Goal: Task Accomplishment & Management: Complete application form

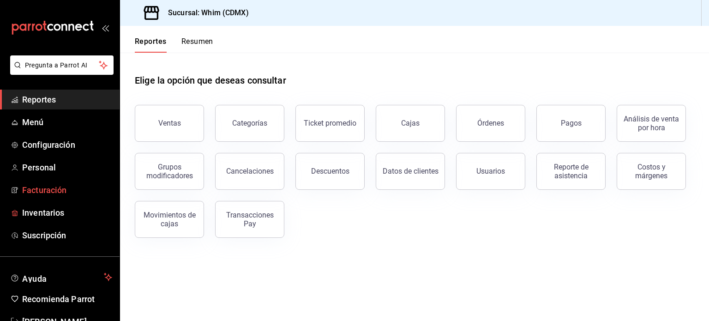
click at [32, 192] on span "Facturación" at bounding box center [67, 190] width 90 height 12
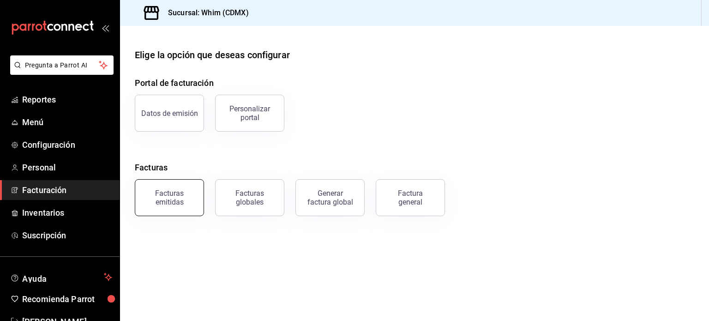
click at [170, 195] on div "Facturas emitidas" at bounding box center [169, 198] width 57 height 18
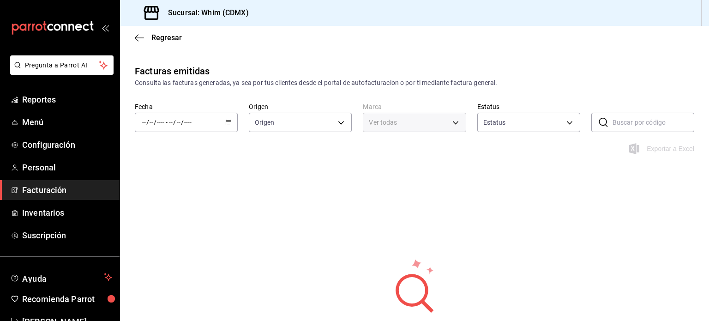
type input "ORDER_INVOICE,GENERAL_INVOICE"
type input "ACTIVE,PENDING_CANCELLATION,CANCELLED,PRE_CANCELLED"
type input "29e4b829-75bc-4c01-81a3-64e24ae3ed98"
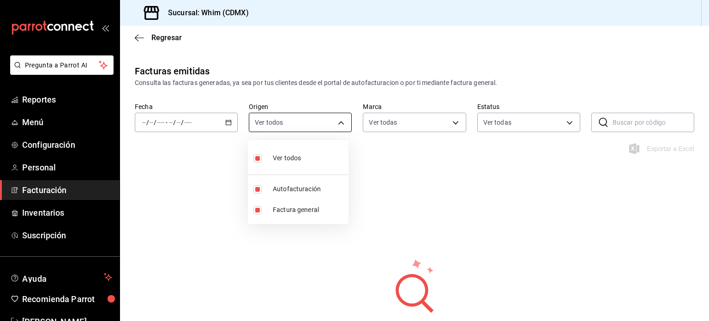
click at [299, 123] on body "Pregunta a Parrot AI Reportes Menú Configuración Personal Facturación Inventari…" at bounding box center [354, 160] width 709 height 321
click at [295, 210] on span "Factura general" at bounding box center [309, 210] width 72 height 10
type input "ORDER_INVOICE"
checkbox input "false"
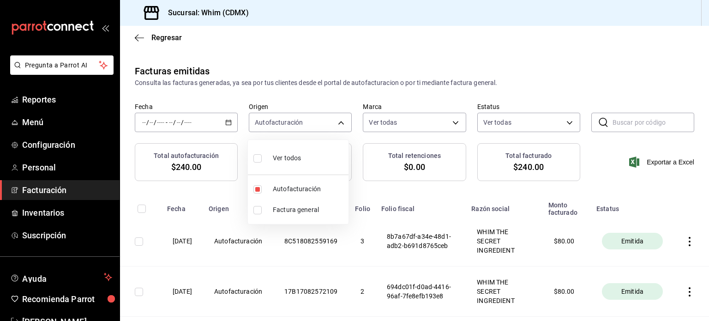
click at [52, 193] on div at bounding box center [354, 160] width 709 height 321
click at [55, 189] on span "Facturación" at bounding box center [67, 190] width 90 height 12
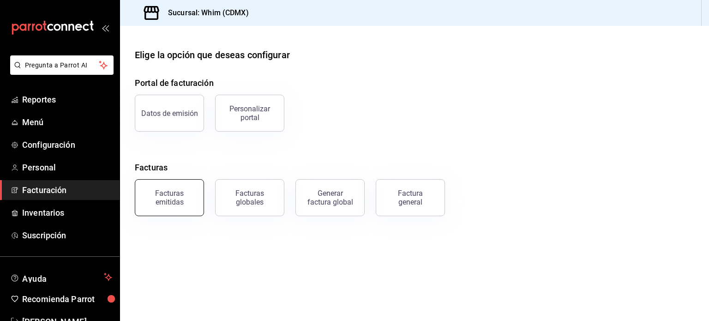
click at [161, 192] on div "Facturas emitidas" at bounding box center [169, 198] width 57 height 18
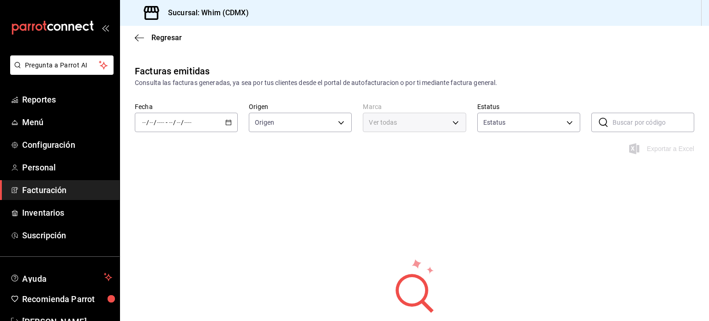
type input "ORDER_INVOICE,GENERAL_INVOICE"
type input "ACTIVE,PENDING_CANCELLATION,CANCELLED,PRE_CANCELLED"
type input "29e4b829-75bc-4c01-81a3-64e24ae3ed98"
click at [227, 124] on icon "button" at bounding box center [228, 122] width 6 height 6
click at [156, 149] on span "Hoy" at bounding box center [179, 150] width 72 height 10
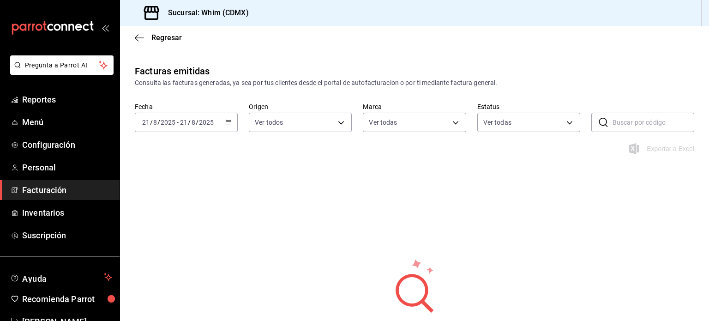
click at [74, 188] on span "Facturación" at bounding box center [67, 190] width 90 height 12
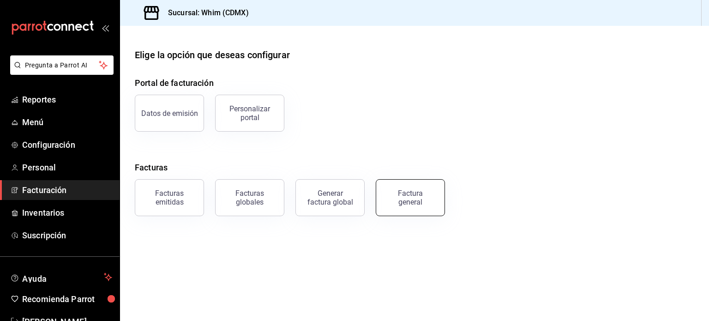
click at [414, 201] on div "Factura general" at bounding box center [410, 198] width 46 height 18
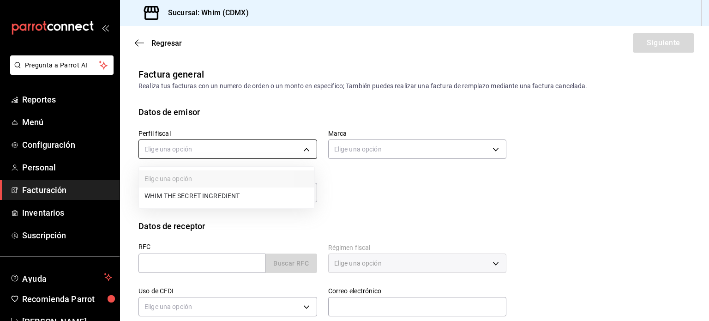
click at [216, 145] on body "Pregunta a Parrot AI Reportes Menú Configuración Personal Facturación Inventari…" at bounding box center [354, 160] width 709 height 321
click at [201, 199] on li "WHIM THE SECRET INGREDIENT" at bounding box center [226, 195] width 175 height 17
type input "8d5f64ec-deef-4488-bad0-eb73a8d1ee65"
type input "29e4b829-75bc-4c01-81a3-64e24ae3ed98"
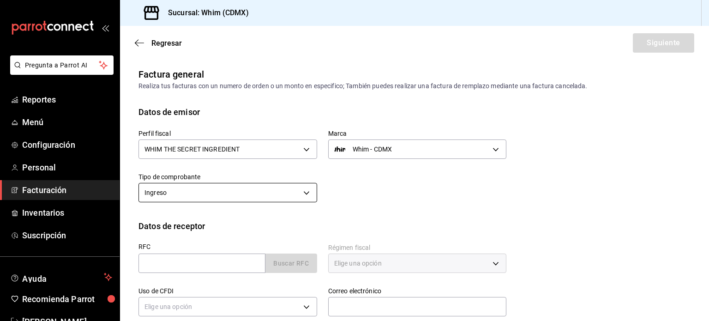
click at [207, 193] on body "Pregunta a Parrot AI Reportes Menú Configuración Personal Facturación Inventari…" at bounding box center [354, 160] width 709 height 321
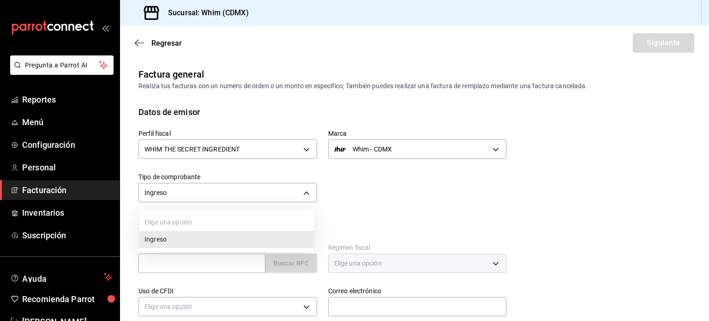
click at [207, 193] on div at bounding box center [354, 160] width 709 height 321
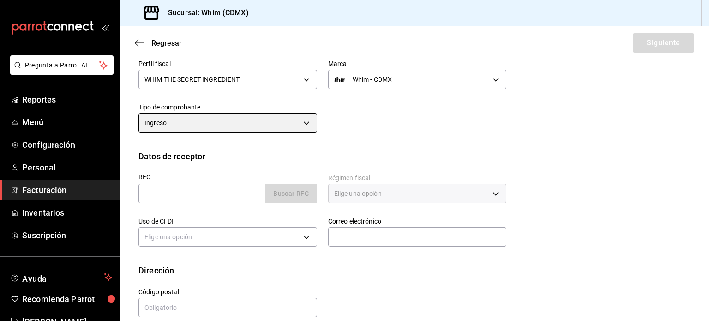
scroll to position [82, 0]
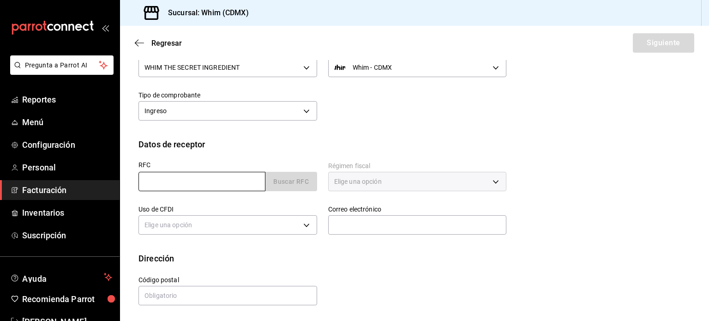
click at [194, 180] on input "text" at bounding box center [201, 181] width 127 height 19
click at [200, 225] on body "Pregunta a Parrot AI Reportes Menú Configuración Personal Facturación Inventari…" at bounding box center [354, 160] width 709 height 321
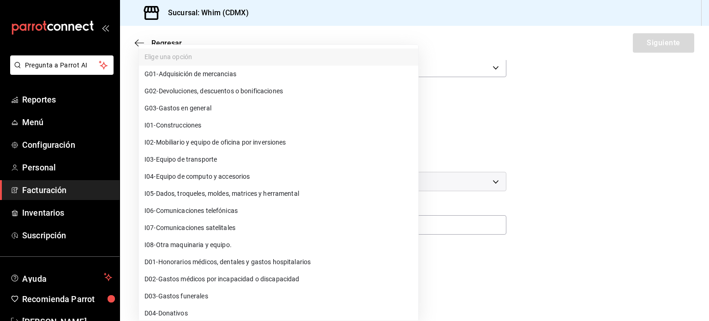
click at [537, 140] on div at bounding box center [354, 160] width 709 height 321
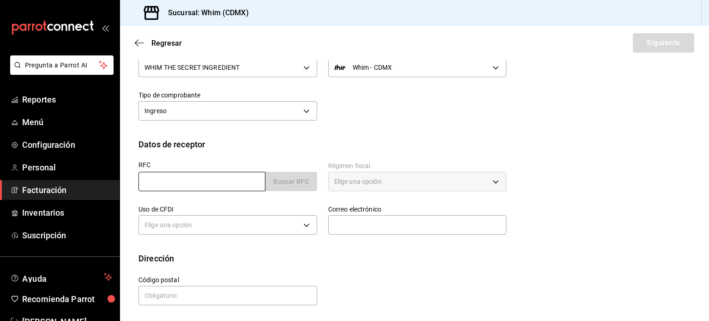
click at [174, 178] on input "text" at bounding box center [201, 181] width 127 height 19
paste input "XAXX010101000"
type input "XAXX010101000"
type input "11000"
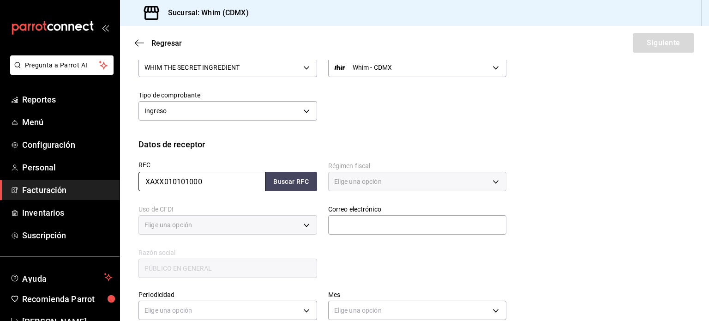
type input "616"
type input "S01"
type input "XAXX010101000"
click at [364, 228] on input "text" at bounding box center [417, 224] width 179 height 19
type input "administracion@whim.com.mx"
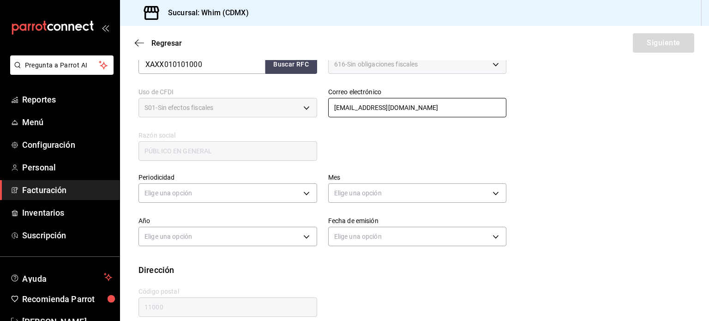
scroll to position [210, 0]
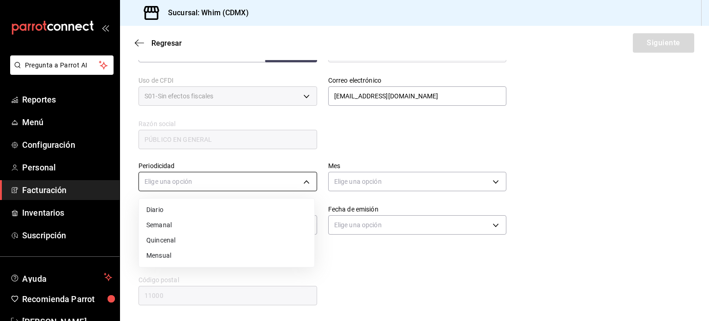
click at [214, 181] on body "Pregunta a Parrot AI Reportes Menú Configuración Personal Facturación Inventari…" at bounding box center [354, 160] width 709 height 321
click at [195, 227] on li "Semanal" at bounding box center [226, 224] width 175 height 15
type input "WEEKLY"
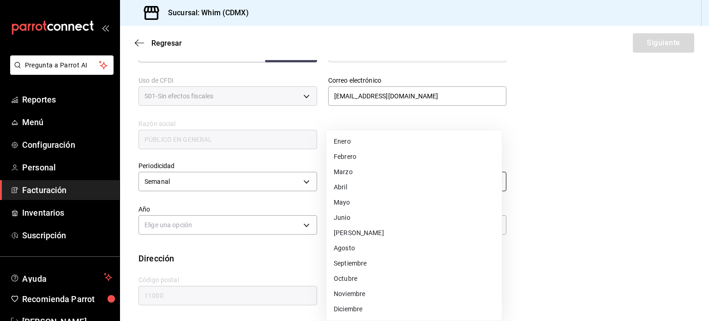
click at [360, 182] on body "Pregunta a Parrot AI Reportes Menú Configuración Personal Facturación Inventari…" at bounding box center [354, 160] width 709 height 321
click at [352, 248] on li "Agosto" at bounding box center [413, 247] width 175 height 15
type input "8"
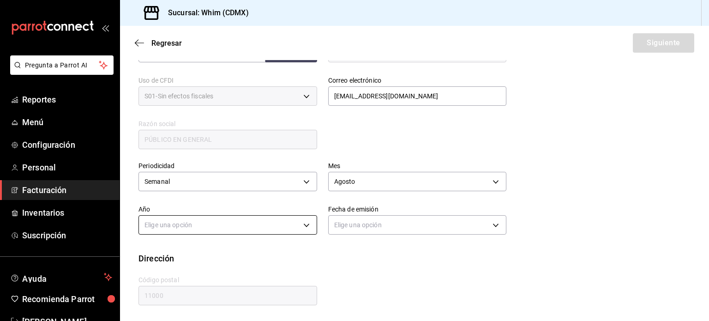
click at [220, 228] on body "Pregunta a Parrot AI Reportes Menú Configuración Personal Facturación Inventari…" at bounding box center [354, 160] width 709 height 321
click at [181, 253] on li "2025" at bounding box center [226, 253] width 175 height 15
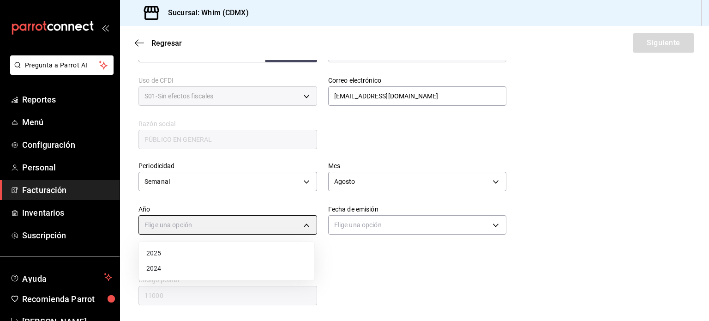
type input "2025"
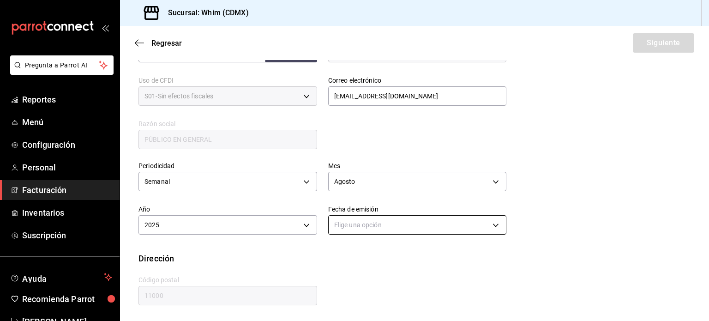
click at [373, 225] on body "Pregunta a Parrot AI Reportes Menú Configuración Personal Facturación Inventari…" at bounding box center [354, 160] width 709 height 321
click at [355, 255] on li "Hoy" at bounding box center [413, 253] width 175 height 15
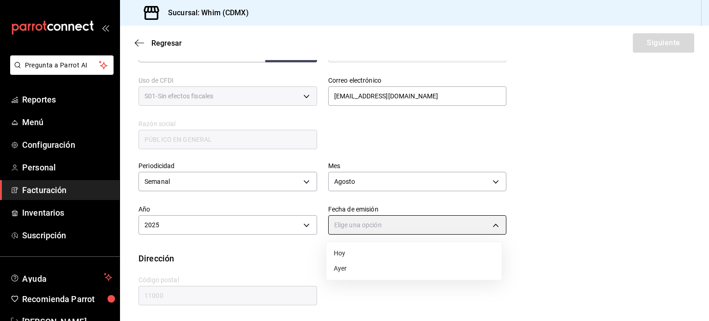
type input "TODAY"
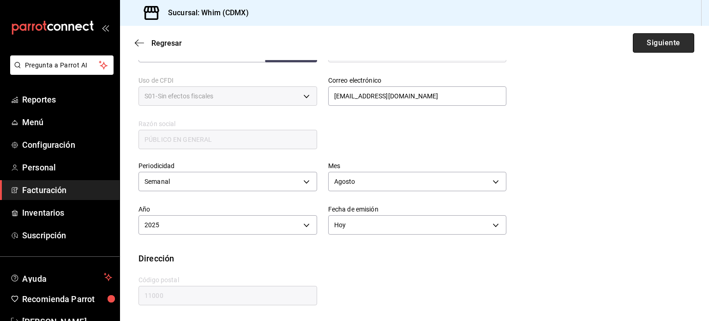
click at [646, 45] on button "Siguiente" at bounding box center [663, 42] width 61 height 19
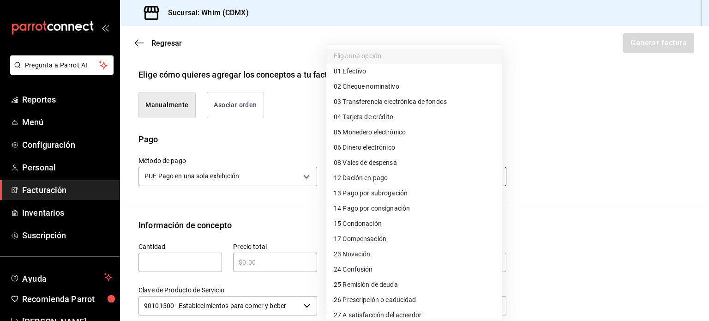
click at [392, 175] on body "Pregunta a Parrot AI Reportes Menú Configuración Personal Facturación Inventari…" at bounding box center [354, 160] width 709 height 321
click at [411, 100] on span "03 Transferencia electrónica de fondos" at bounding box center [390, 102] width 113 height 10
type input "03"
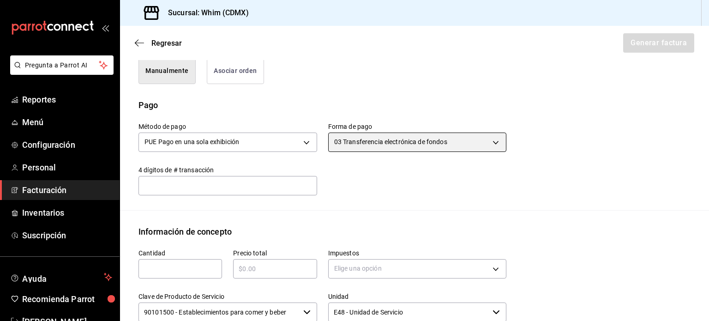
scroll to position [303, 0]
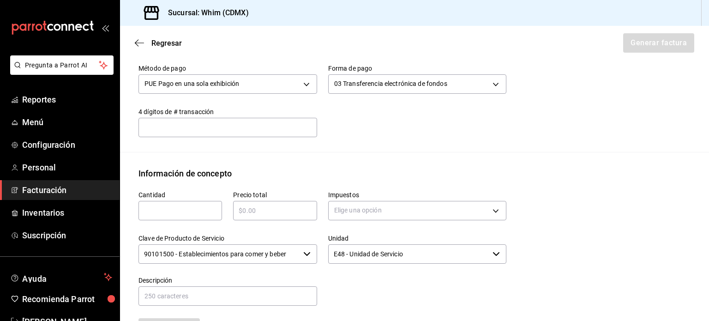
click at [184, 207] on input "text" at bounding box center [180, 210] width 84 height 11
type input "1"
click at [258, 214] on input "text" at bounding box center [275, 210] width 84 height 11
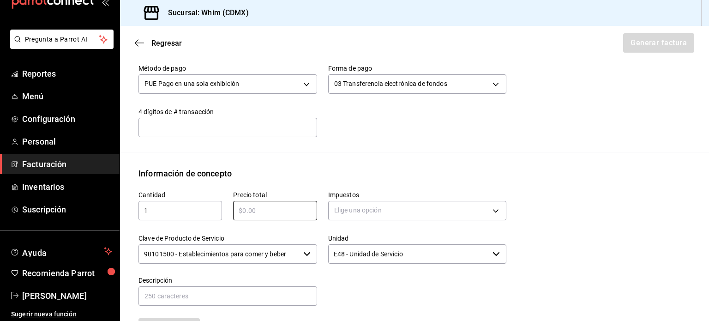
scroll to position [27, 0]
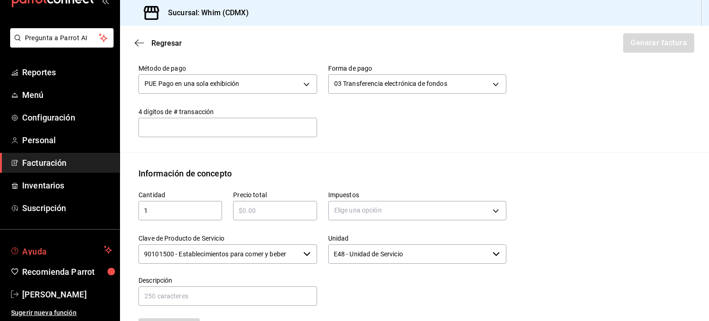
click at [30, 249] on span "Ayuda" at bounding box center [61, 249] width 78 height 11
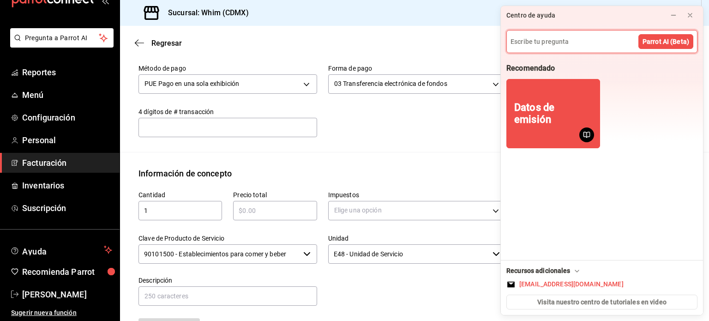
click at [549, 42] on input at bounding box center [602, 41] width 190 height 22
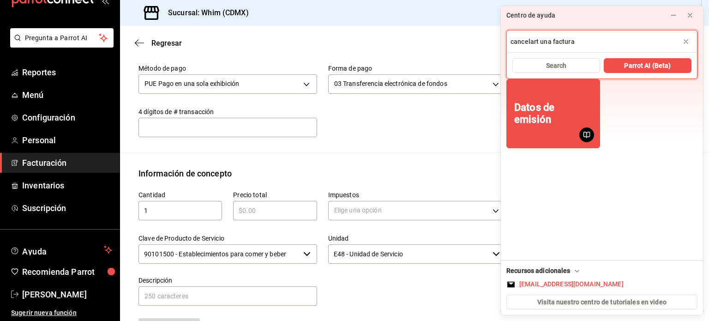
click at [522, 41] on input "cancelart una factura" at bounding box center [602, 41] width 190 height 22
drag, startPoint x: 522, startPoint y: 41, endPoint x: 596, endPoint y: 34, distance: 75.1
click at [596, 34] on input "cancelart una factura" at bounding box center [602, 41] width 190 height 22
click at [537, 42] on input "cancelart una factura" at bounding box center [602, 41] width 190 height 22
click at [591, 35] on input "cancelar una factura" at bounding box center [602, 41] width 190 height 22
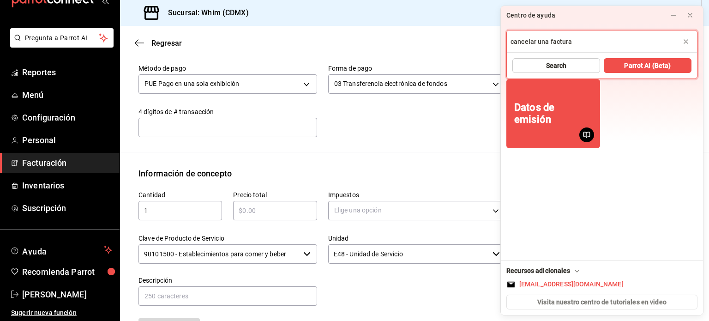
type input "cancelar una factura"
click at [570, 67] on button "Search" at bounding box center [556, 65] width 88 height 15
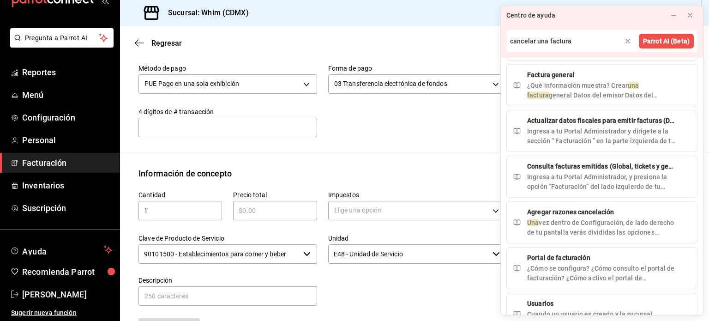
scroll to position [277, 0]
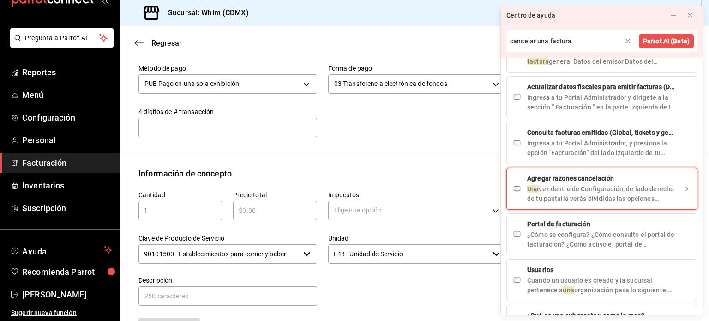
click at [619, 180] on div "Agregar razones cancelación Una vez dentro de Configuración, de lado derecho de…" at bounding box center [602, 189] width 150 height 30
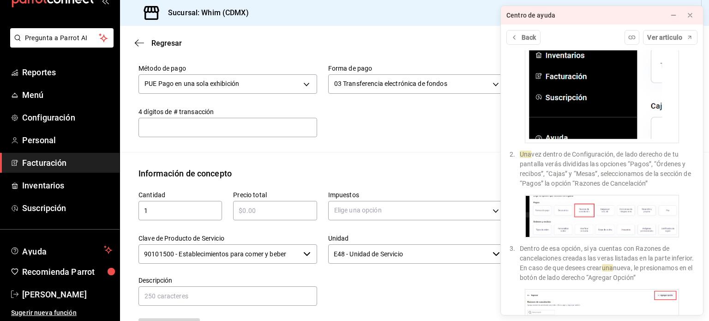
scroll to position [185, 0]
click at [64, 121] on span "Configuración" at bounding box center [67, 117] width 90 height 12
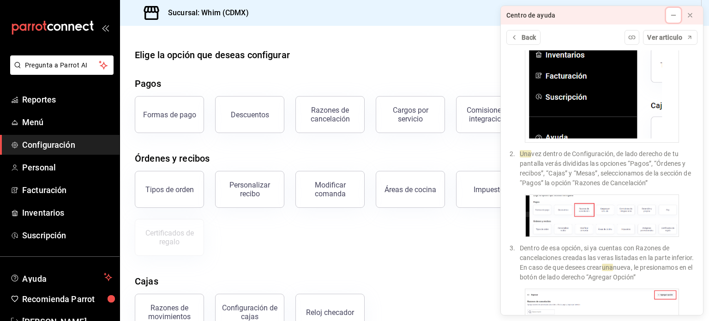
click at [676, 17] on icon at bounding box center [673, 15] width 7 height 7
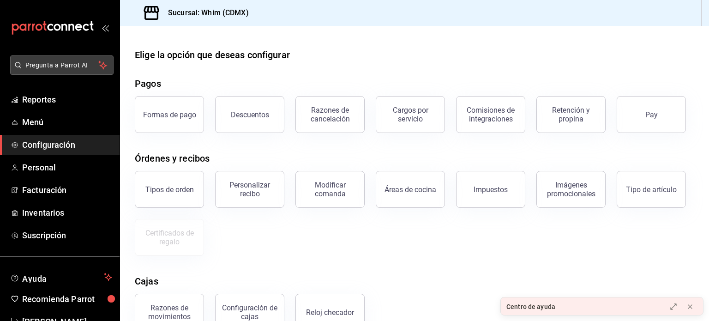
click at [55, 65] on span "Pregunta a Parrot AI" at bounding box center [61, 65] width 73 height 10
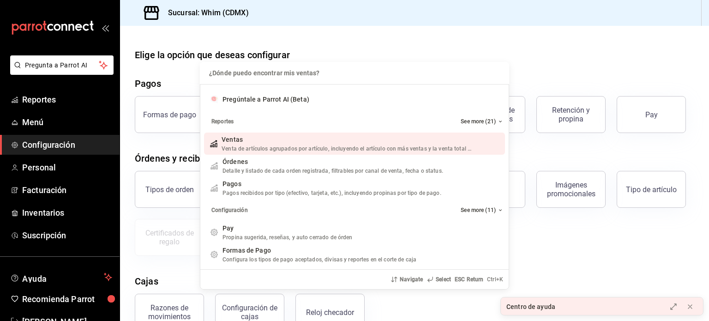
click at [46, 271] on div "¿Dónde puedo encontrar mis ventas? ¿Dónde puedo encontrar mis ventas? Pregúntal…" at bounding box center [354, 160] width 709 height 321
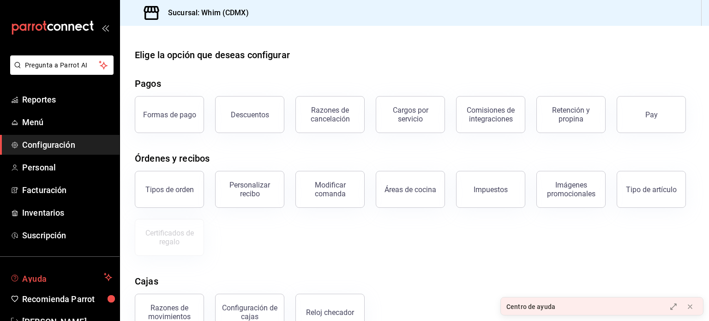
click at [45, 277] on span "Ayuda" at bounding box center [61, 276] width 78 height 11
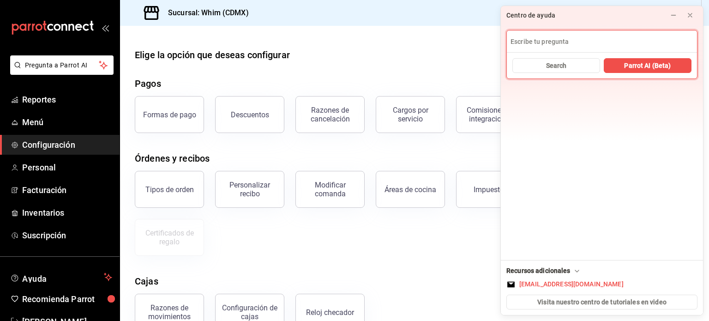
click at [535, 47] on input at bounding box center [602, 41] width 190 height 22
type input "cancelar una factura general emitida"
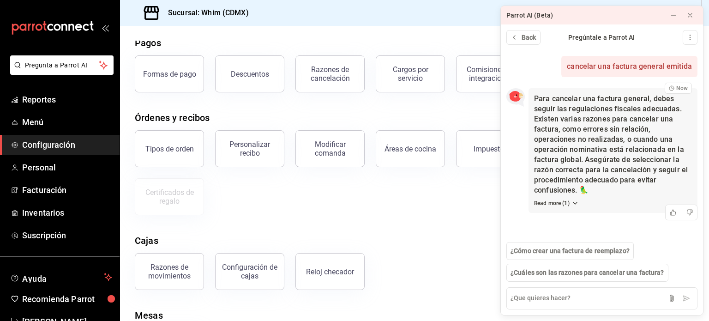
scroll to position [46, 0]
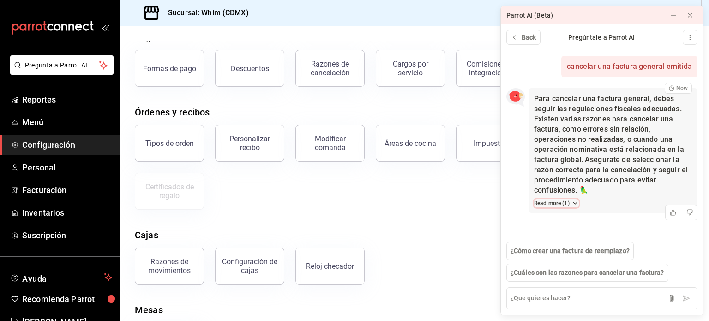
click at [575, 204] on icon at bounding box center [575, 203] width 4 height 2
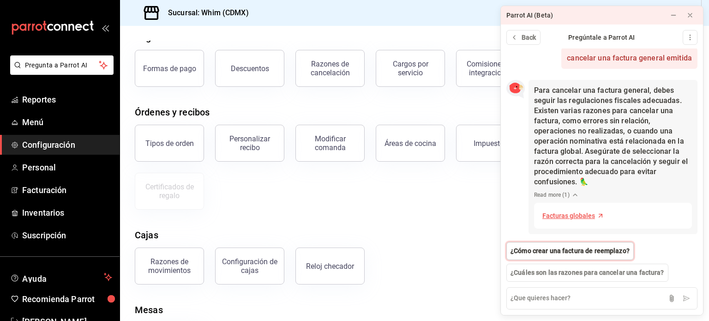
click at [598, 253] on span "¿Cómo crear una factura de reemplazo?" at bounding box center [570, 251] width 119 height 10
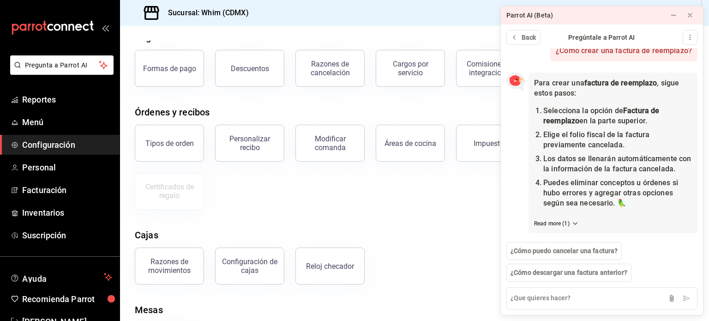
scroll to position [222, 0]
click at [548, 253] on span "¿Cómo puedo cancelar una factura?" at bounding box center [564, 251] width 107 height 10
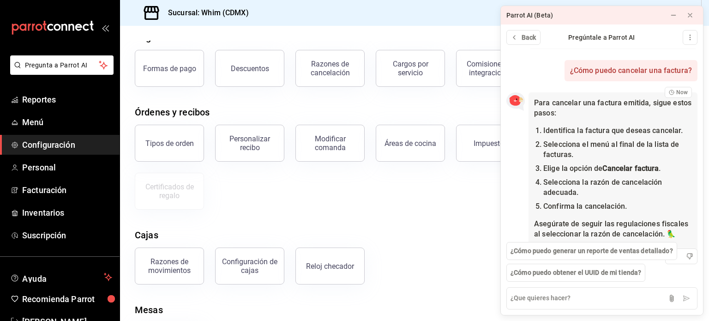
scroll to position [394, 0]
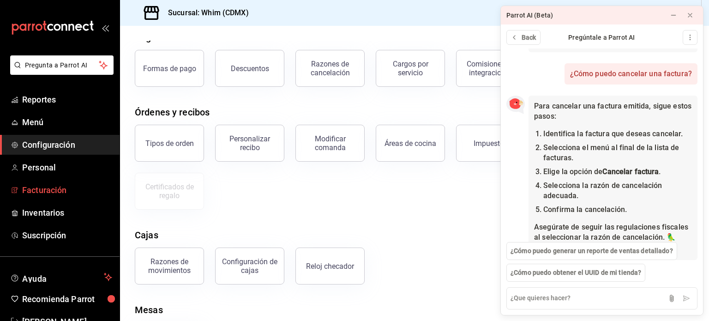
click at [49, 186] on span "Facturación" at bounding box center [67, 190] width 90 height 12
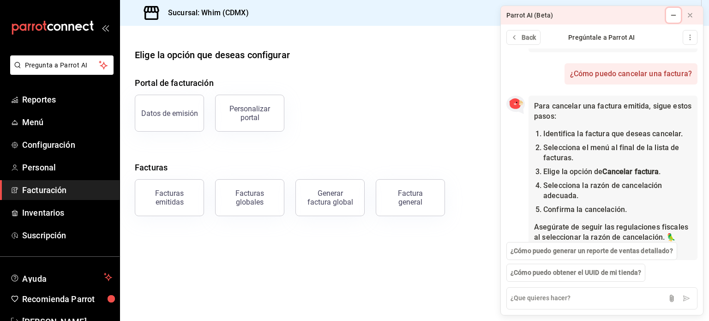
click at [674, 17] on icon at bounding box center [673, 15] width 7 height 7
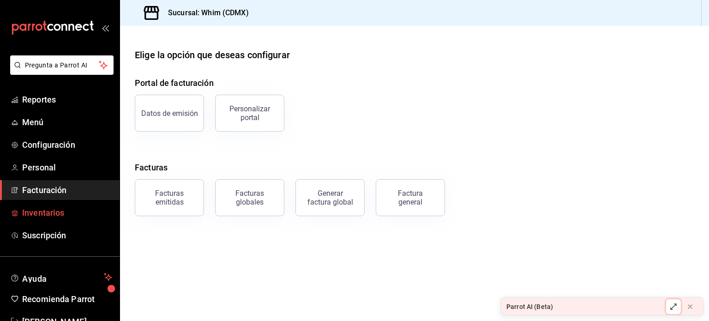
scroll to position [27, 0]
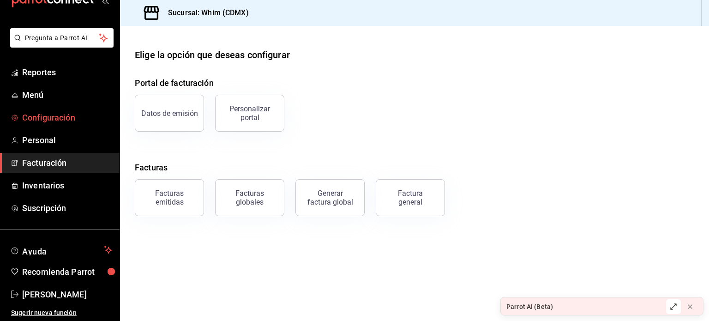
click at [48, 120] on span "Configuración" at bounding box center [67, 117] width 90 height 12
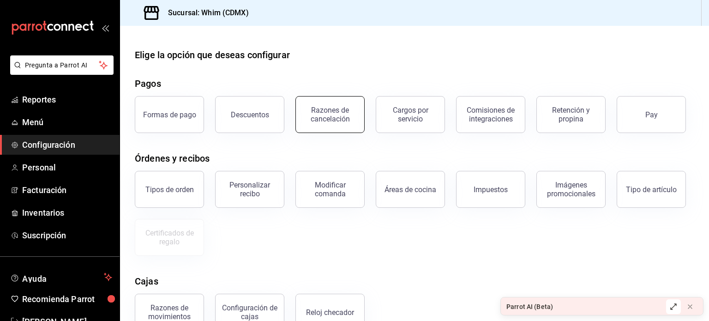
click at [323, 115] on div "Razones de cancelación" at bounding box center [329, 115] width 57 height 18
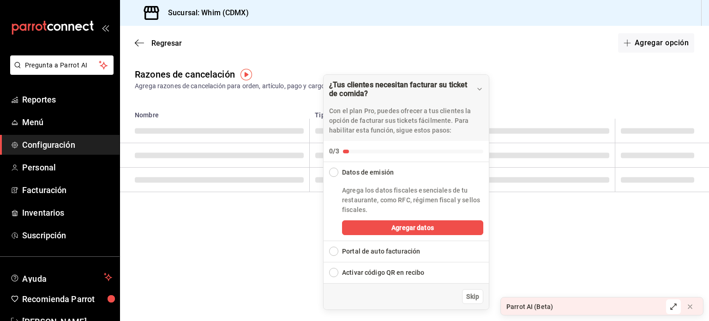
click at [604, 269] on main "Regresar Agregar opción Razones de cancelación Agrega razones de cancelación pa…" at bounding box center [414, 173] width 589 height 295
click at [476, 300] on span "Skip" at bounding box center [472, 297] width 13 height 10
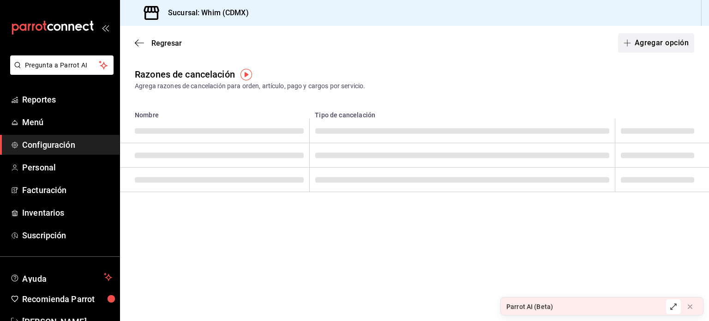
click at [642, 44] on button "Agregar opción" at bounding box center [656, 42] width 76 height 19
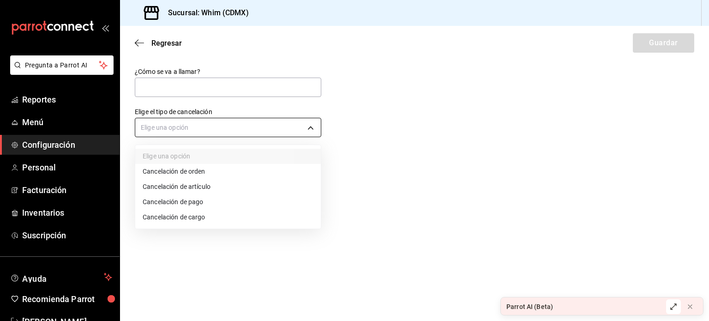
click at [212, 129] on body "Pregunta a Parrot AI Reportes Menú Configuración Personal Facturación Inventari…" at bounding box center [354, 160] width 709 height 321
click at [465, 175] on div at bounding box center [354, 160] width 709 height 321
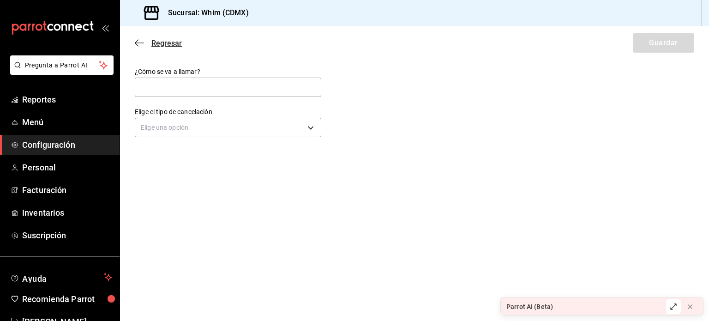
click at [138, 42] on icon "button" at bounding box center [139, 43] width 9 height 8
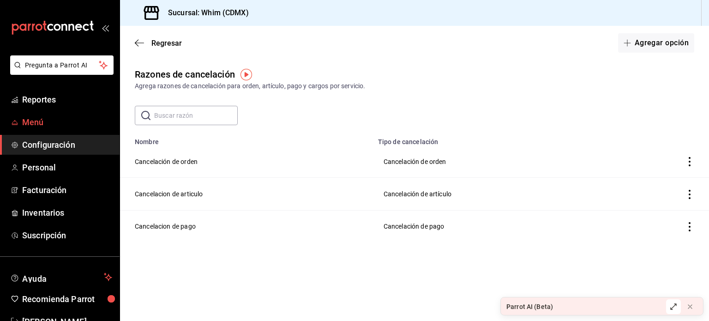
click at [56, 117] on span "Menú" at bounding box center [67, 122] width 90 height 12
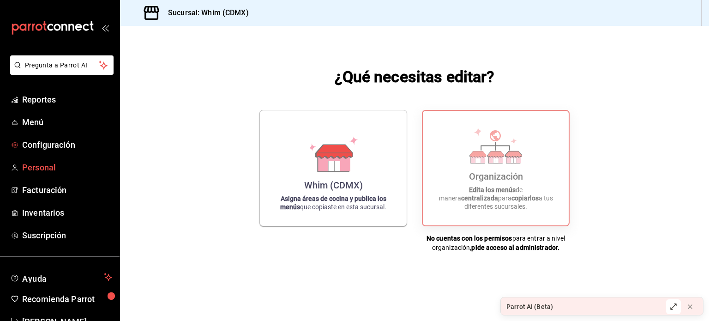
scroll to position [27, 0]
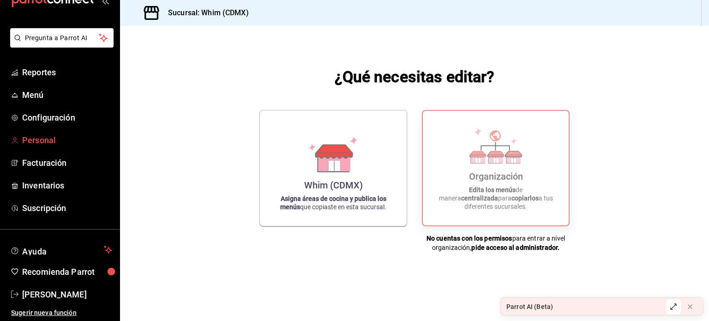
click at [44, 140] on span "Personal" at bounding box center [67, 140] width 90 height 12
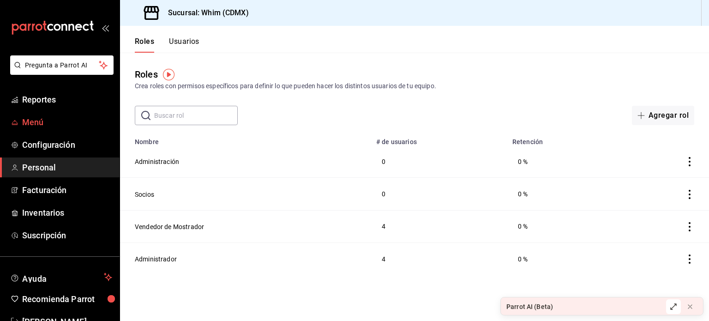
click at [47, 123] on span "Menú" at bounding box center [67, 122] width 90 height 12
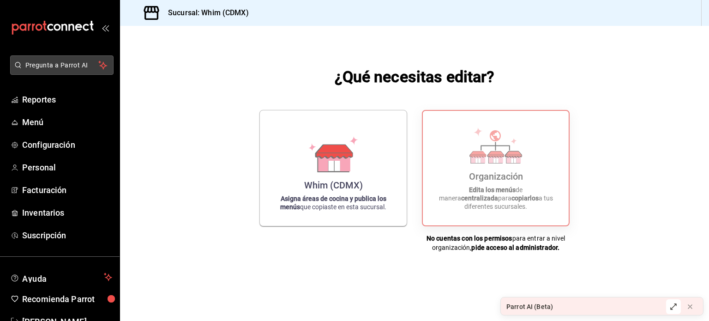
click at [59, 60] on span "Pregunta a Parrot AI" at bounding box center [61, 65] width 73 height 10
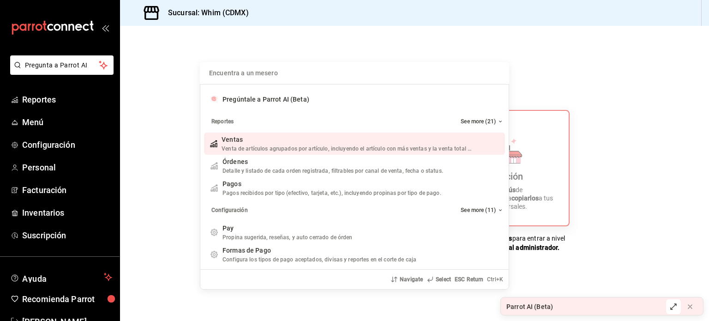
click at [51, 148] on div "Encuentra a un mesero Pregúntale a Parrot AI (Beta) Reportes See more (21) Vent…" at bounding box center [354, 160] width 709 height 321
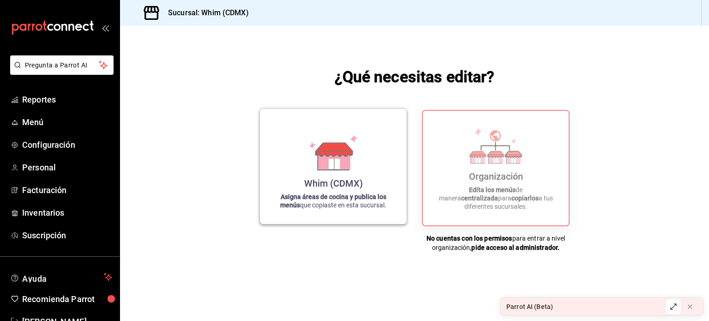
click at [394, 184] on div "Whim (CDMX) Asigna áreas de cocina y publica los menús que copiaste en esta suc…" at bounding box center [333, 166] width 125 height 101
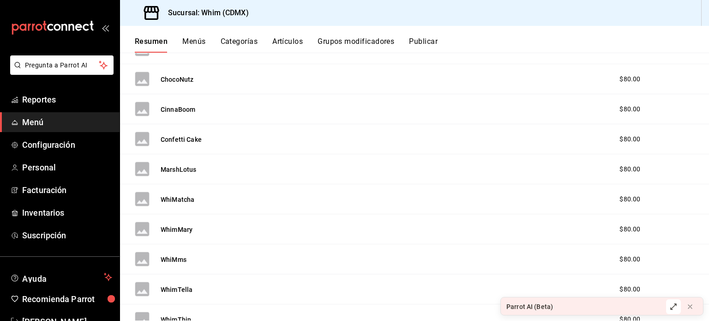
scroll to position [185, 0]
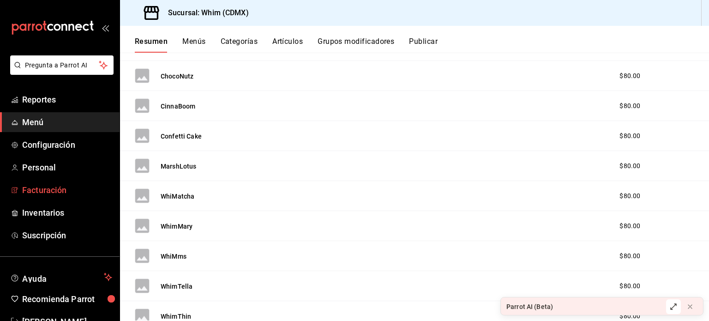
click at [60, 190] on span "Facturación" at bounding box center [67, 190] width 90 height 12
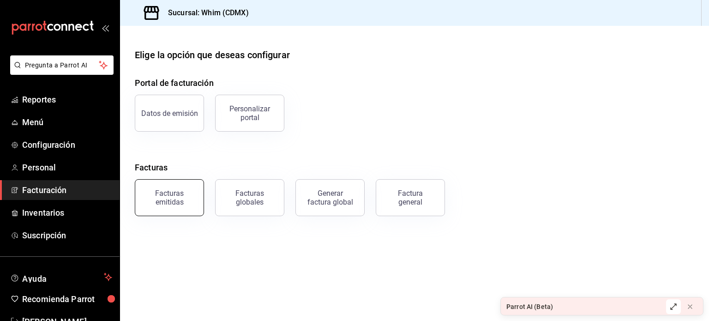
click at [153, 201] on div "Facturas emitidas" at bounding box center [169, 198] width 57 height 18
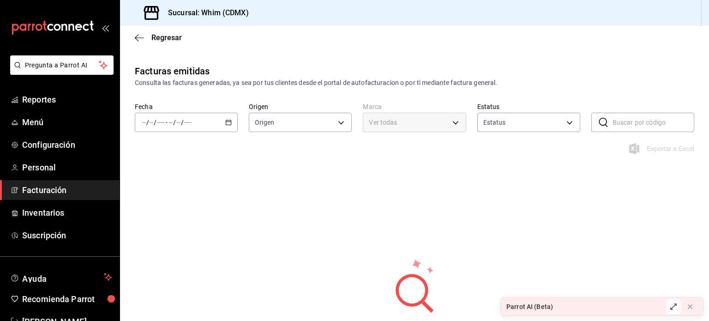
type input "ORDER_INVOICE,GENERAL_INVOICE"
type input "ACTIVE,PENDING_CANCELLATION,CANCELLED,PRE_CANCELLED"
type input "29e4b829-75bc-4c01-81a3-64e24ae3ed98"
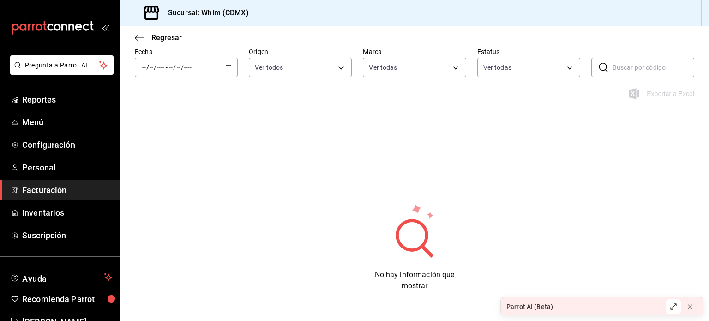
scroll to position [77, 0]
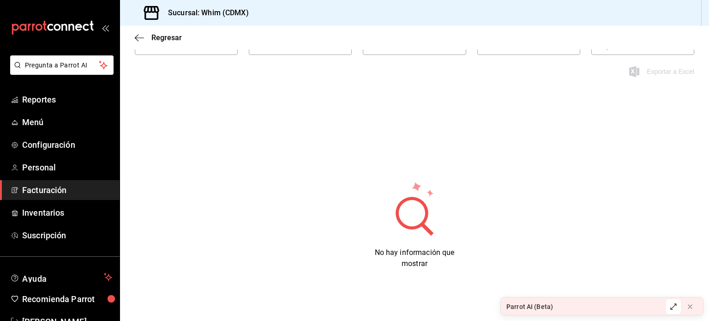
click at [624, 303] on div "Parrot AI (Beta)" at bounding box center [581, 306] width 160 height 18
click at [671, 308] on icon at bounding box center [674, 307] width 6 height 6
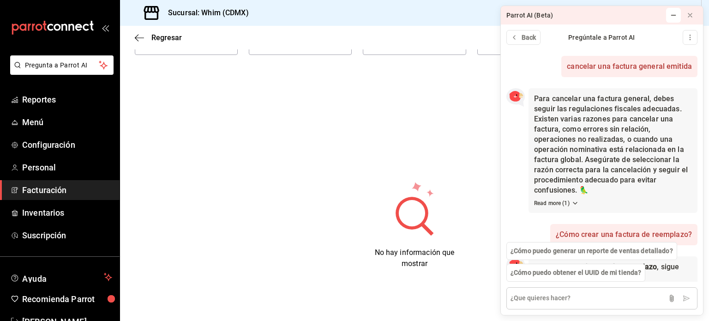
click at [564, 302] on textarea at bounding box center [601, 298] width 191 height 22
type textarea "hablar con un asesor"
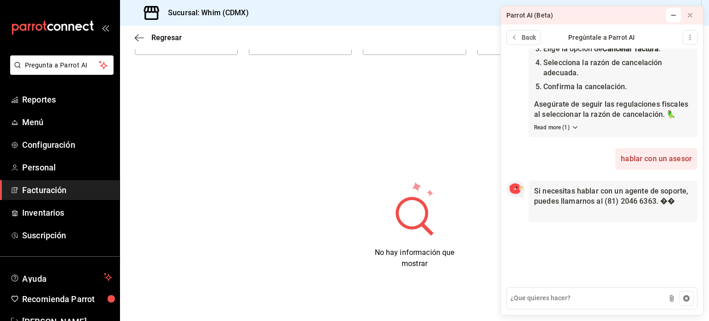
scroll to position [496, 0]
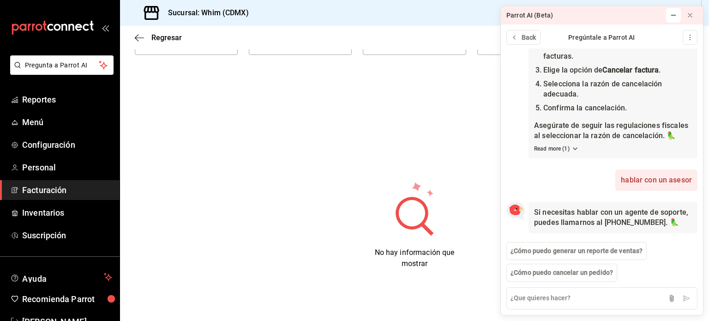
click at [361, 138] on div "Facturas emitidas Consulta las facturas generadas, ya sea por tus clientes desd…" at bounding box center [414, 146] width 589 height 319
click at [690, 18] on icon at bounding box center [689, 15] width 7 height 7
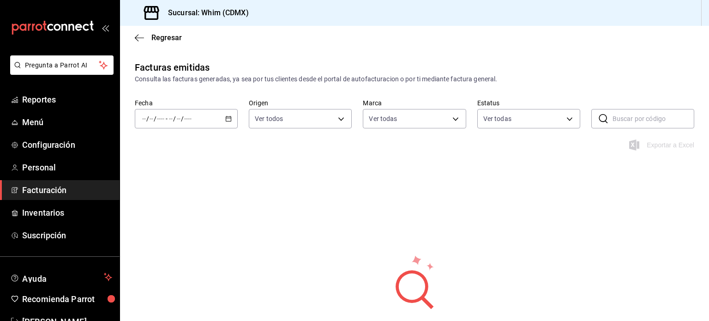
scroll to position [0, 0]
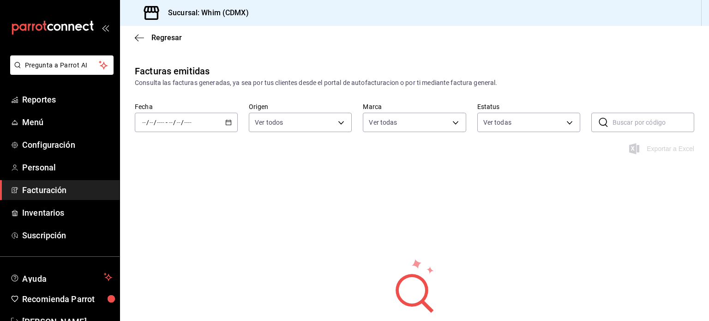
click at [43, 193] on span "Facturación" at bounding box center [67, 190] width 90 height 12
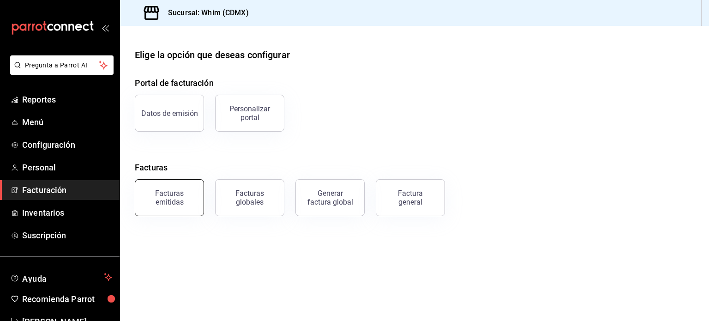
click at [155, 205] on button "Facturas emitidas" at bounding box center [169, 197] width 69 height 37
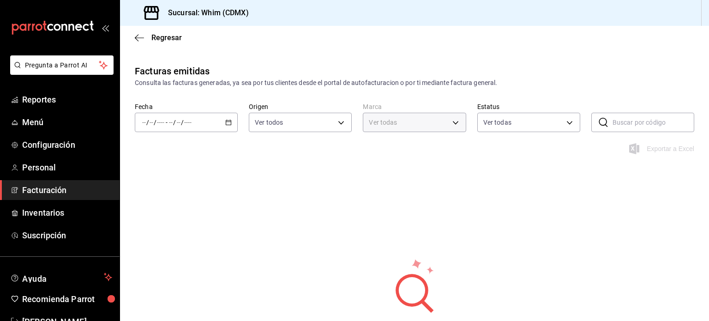
type input "29e4b829-75bc-4c01-81a3-64e24ae3ed98"
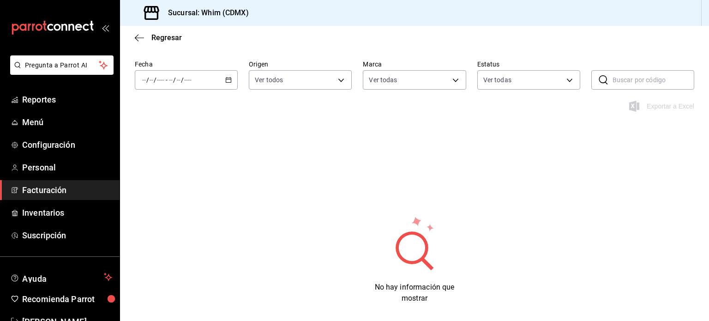
scroll to position [46, 0]
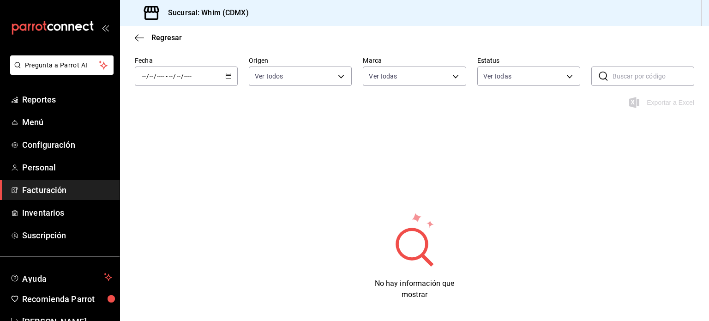
click at [228, 77] on icon "button" at bounding box center [228, 76] width 6 height 6
click at [175, 107] on span "Hoy" at bounding box center [179, 104] width 72 height 10
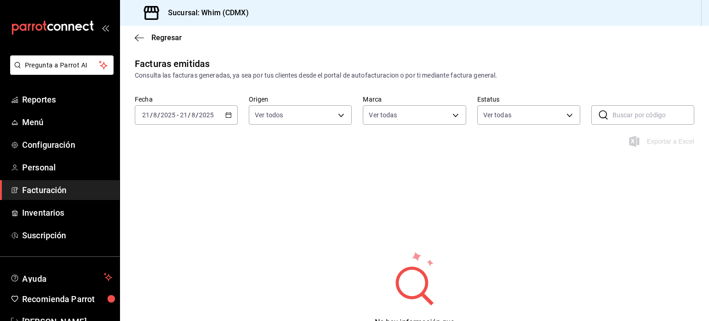
scroll to position [0, 0]
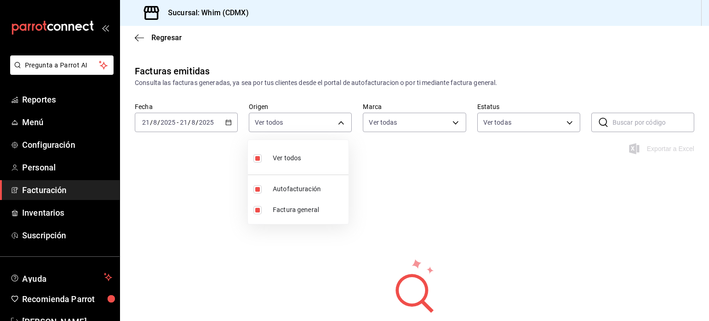
click at [334, 118] on body "Pregunta a Parrot AI Reportes Menú Configuración Personal Facturación Inventari…" at bounding box center [354, 160] width 709 height 321
click at [334, 118] on div at bounding box center [354, 160] width 709 height 321
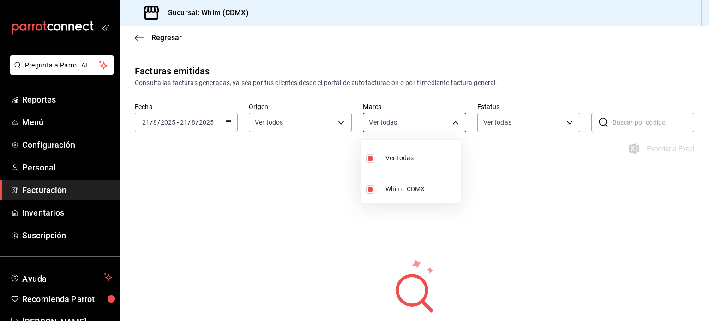
click at [421, 126] on body "Pregunta a Parrot AI Reportes Menú Configuración Personal Facturación Inventari…" at bounding box center [354, 160] width 709 height 321
click at [419, 126] on div at bounding box center [354, 160] width 709 height 321
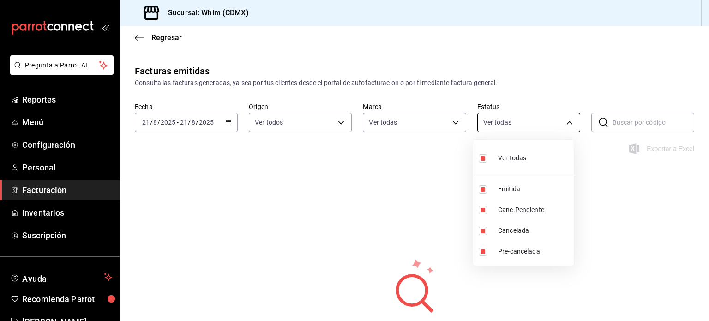
click at [525, 128] on body "Pregunta a Parrot AI Reportes Menú Configuración Personal Facturación Inventari…" at bounding box center [354, 160] width 709 height 321
click at [629, 264] on div at bounding box center [354, 160] width 709 height 321
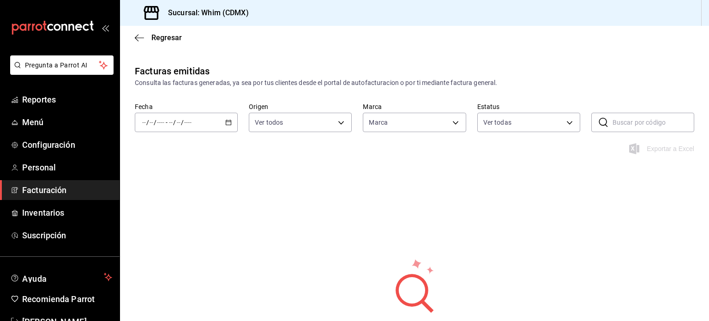
type input "29e4b829-75bc-4c01-81a3-64e24ae3ed98"
click at [226, 123] on icon "button" at bounding box center [228, 122] width 6 height 6
click at [159, 153] on span "Hoy" at bounding box center [179, 150] width 72 height 10
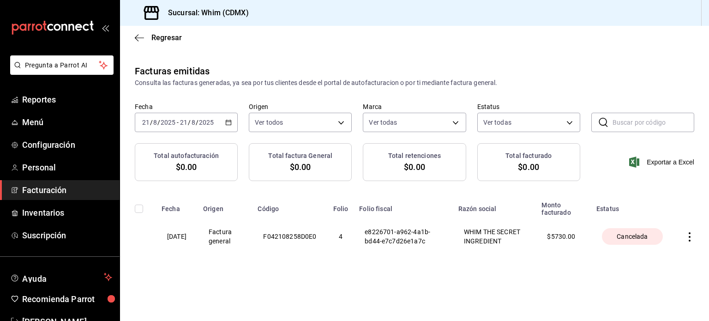
click at [689, 241] on icon "button" at bounding box center [690, 236] width 2 height 9
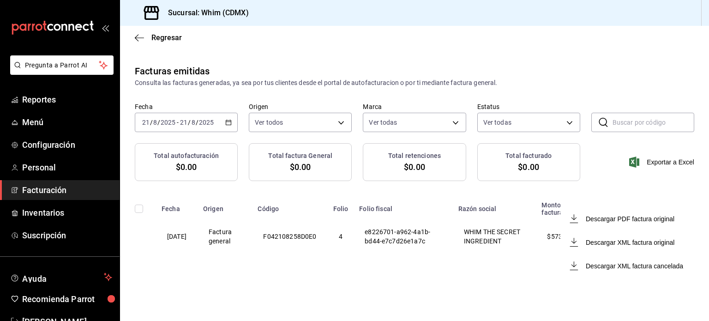
click at [461, 288] on div at bounding box center [354, 160] width 709 height 321
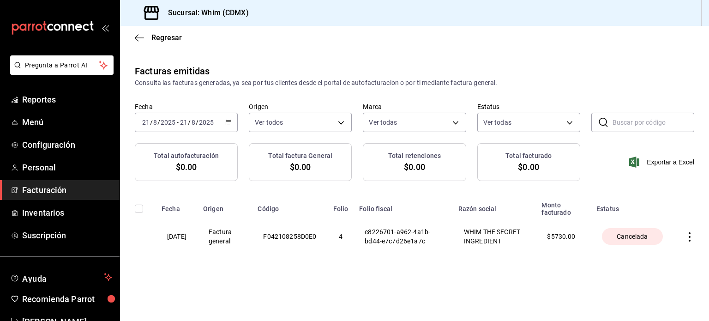
click at [44, 192] on span "Facturación" at bounding box center [67, 190] width 90 height 12
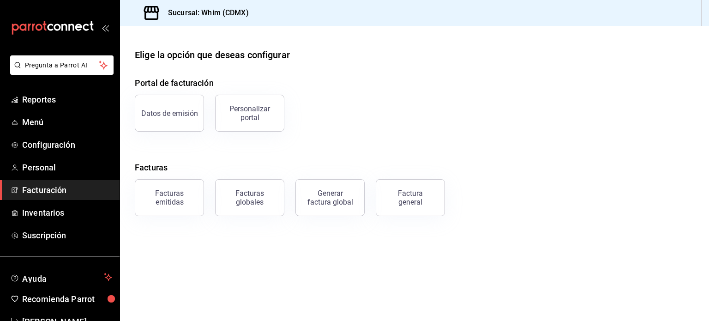
click at [44, 192] on span "Facturación" at bounding box center [67, 190] width 90 height 12
click at [55, 189] on span "Facturación" at bounding box center [67, 190] width 90 height 12
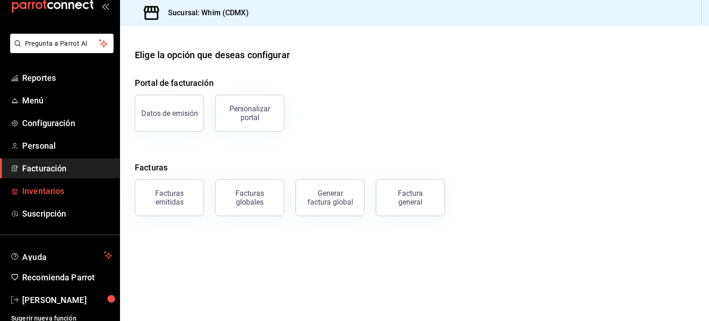
scroll to position [27, 0]
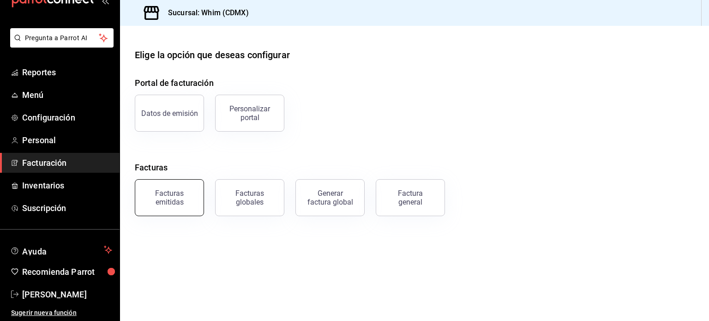
click at [164, 195] on div "Facturas emitidas" at bounding box center [169, 198] width 57 height 18
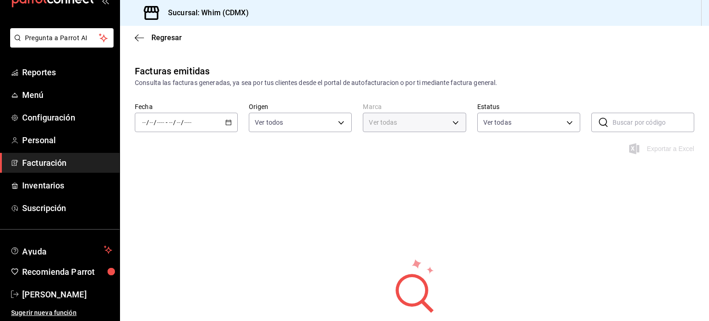
type input "29e4b829-75bc-4c01-81a3-64e24ae3ed98"
click at [228, 123] on icon "button" at bounding box center [228, 122] width 6 height 6
click at [174, 154] on span "Hoy" at bounding box center [179, 150] width 72 height 10
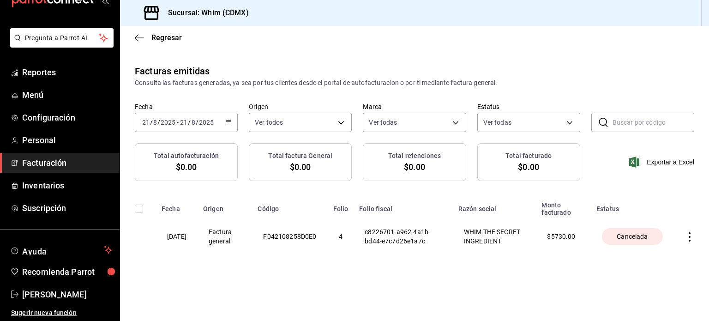
click at [690, 241] on icon "button" at bounding box center [689, 236] width 9 height 9
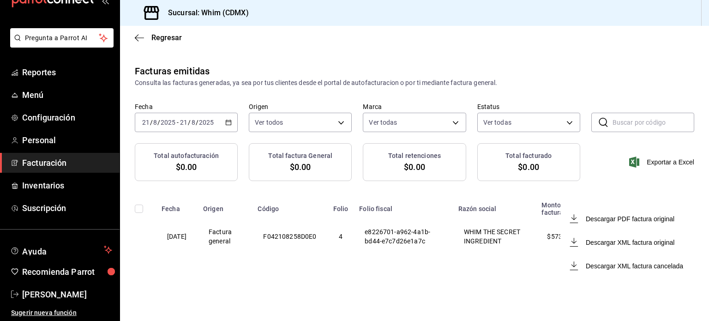
click at [422, 295] on div at bounding box center [354, 160] width 709 height 321
